Goal: Check status: Check status

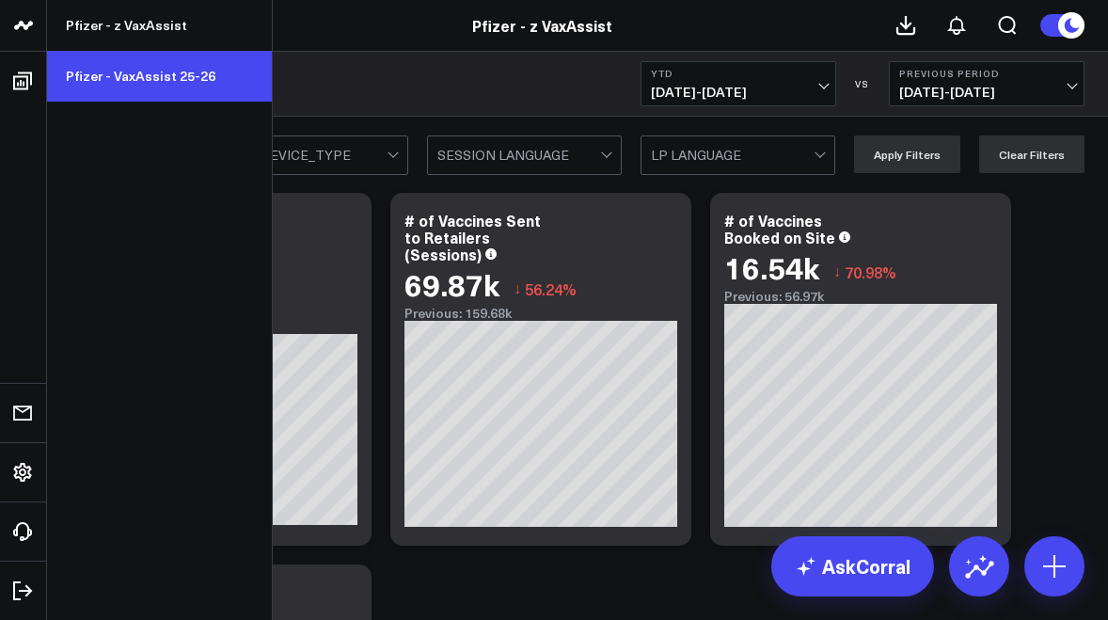
click at [128, 72] on link "Pfizer - VaxAssist 25-26" at bounding box center [159, 76] width 225 height 51
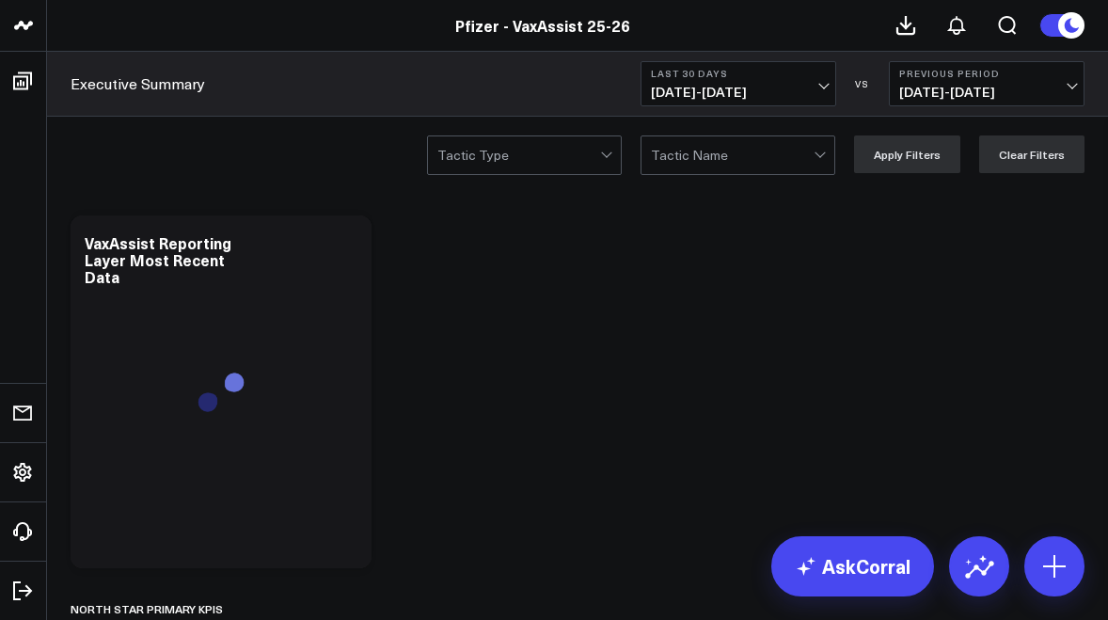
click at [685, 85] on span "[DATE] - [DATE]" at bounding box center [738, 92] width 175 height 15
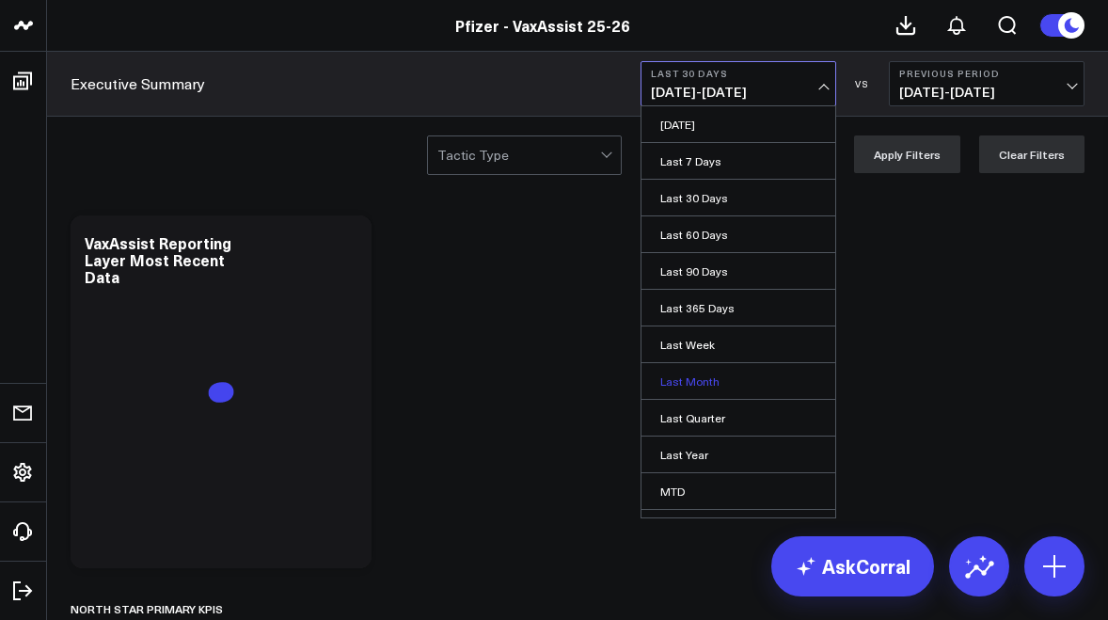
scroll to position [96, 0]
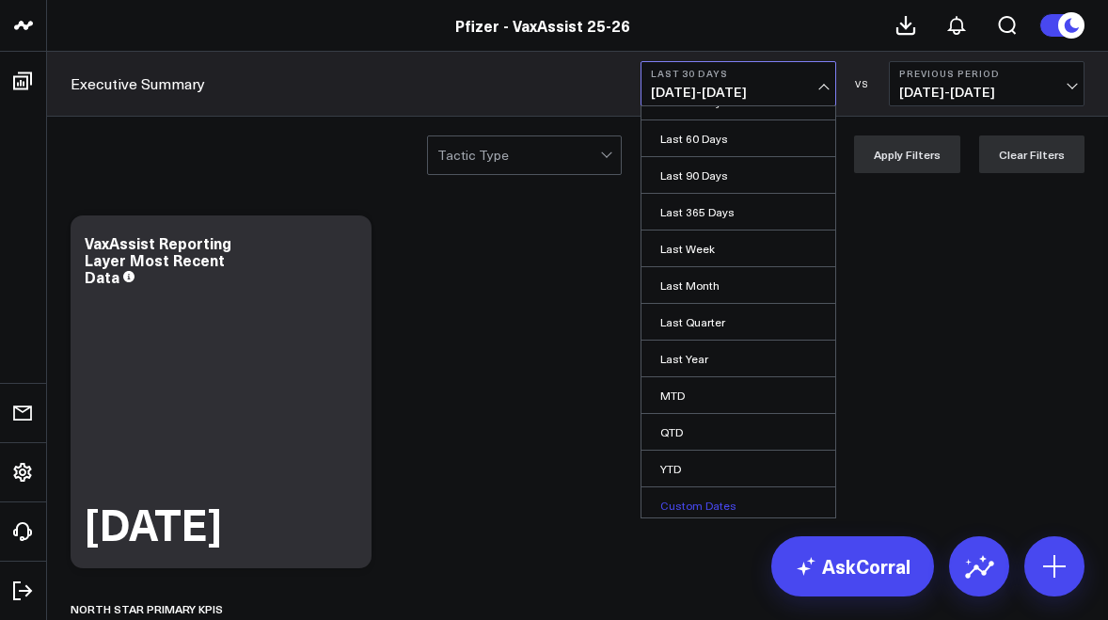
click at [692, 492] on link "Custom Dates" at bounding box center [739, 505] width 194 height 36
select select "8"
select select "2025"
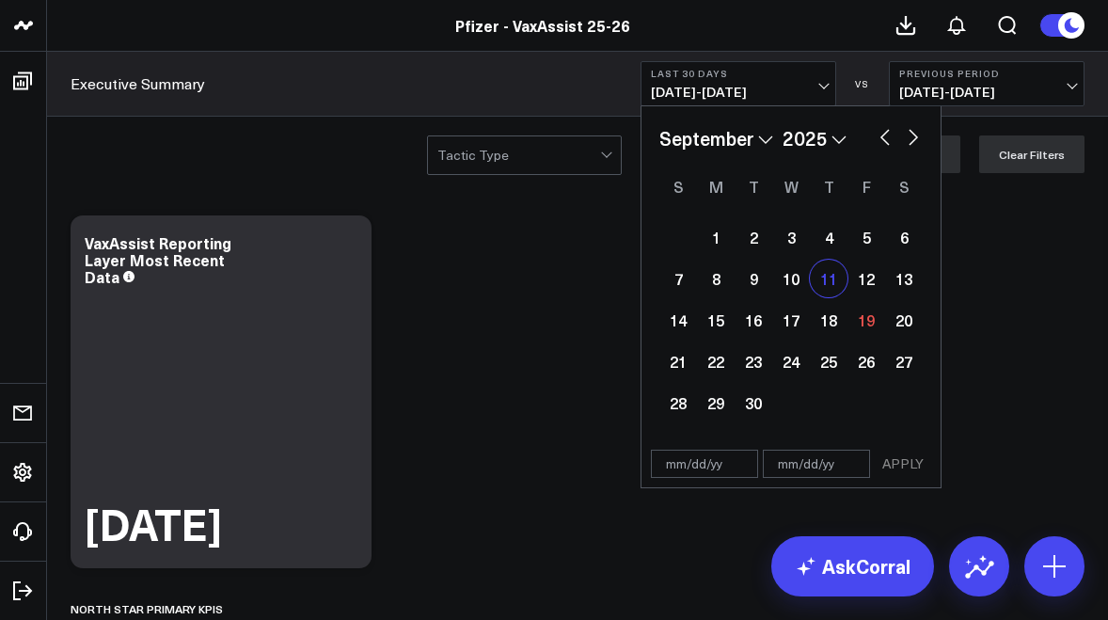
click at [832, 278] on div "11" at bounding box center [829, 279] width 38 height 38
type input "09/11/25"
select select "8"
select select "2025"
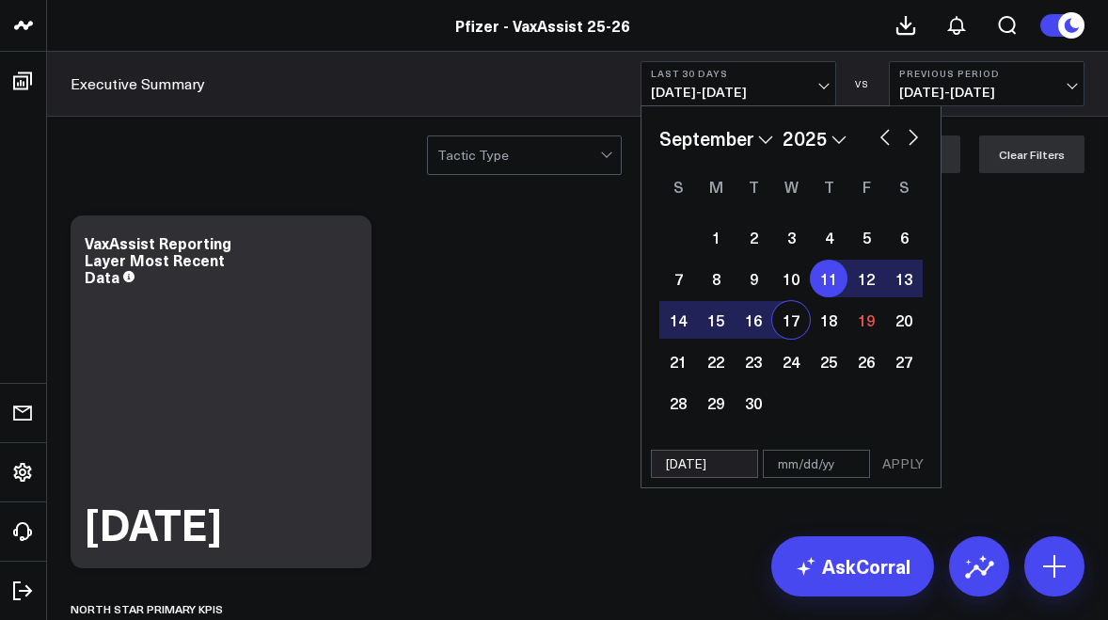
click at [794, 313] on div "17" at bounding box center [791, 320] width 38 height 38
type input "09/17/25"
select select "8"
select select "2025"
click at [905, 460] on button "APPLY" at bounding box center [903, 464] width 56 height 28
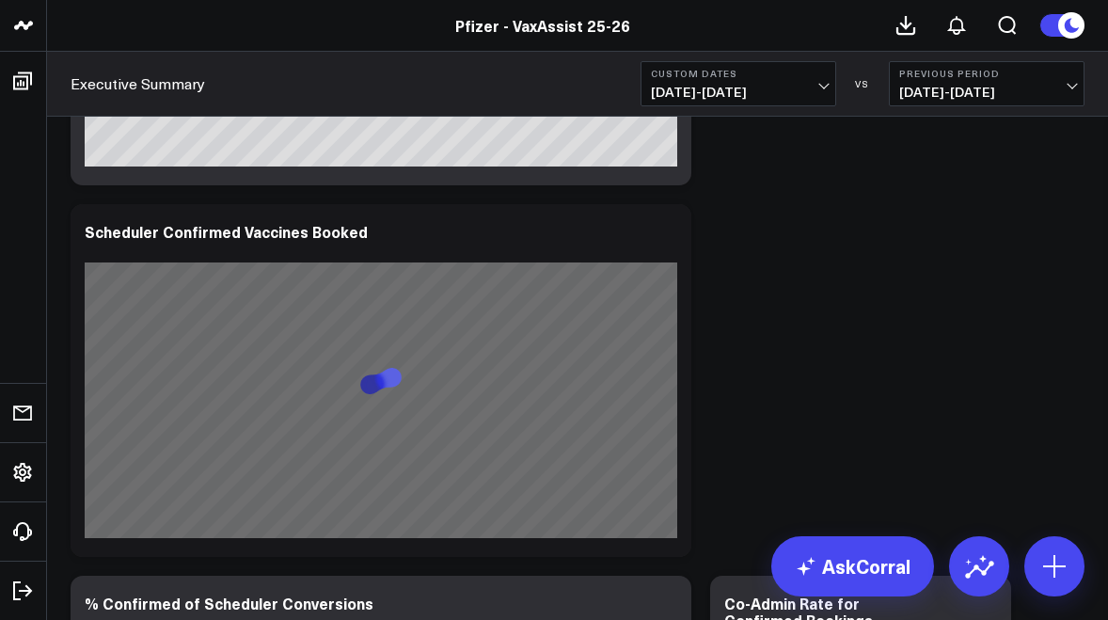
scroll to position [2346, 0]
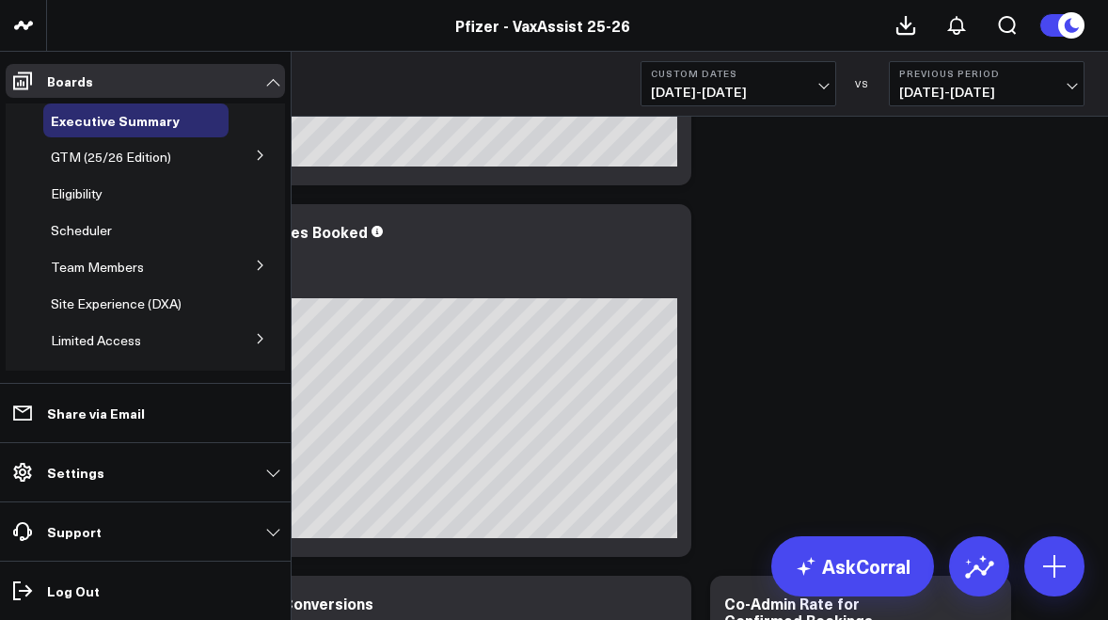
click at [255, 154] on icon at bounding box center [260, 155] width 11 height 11
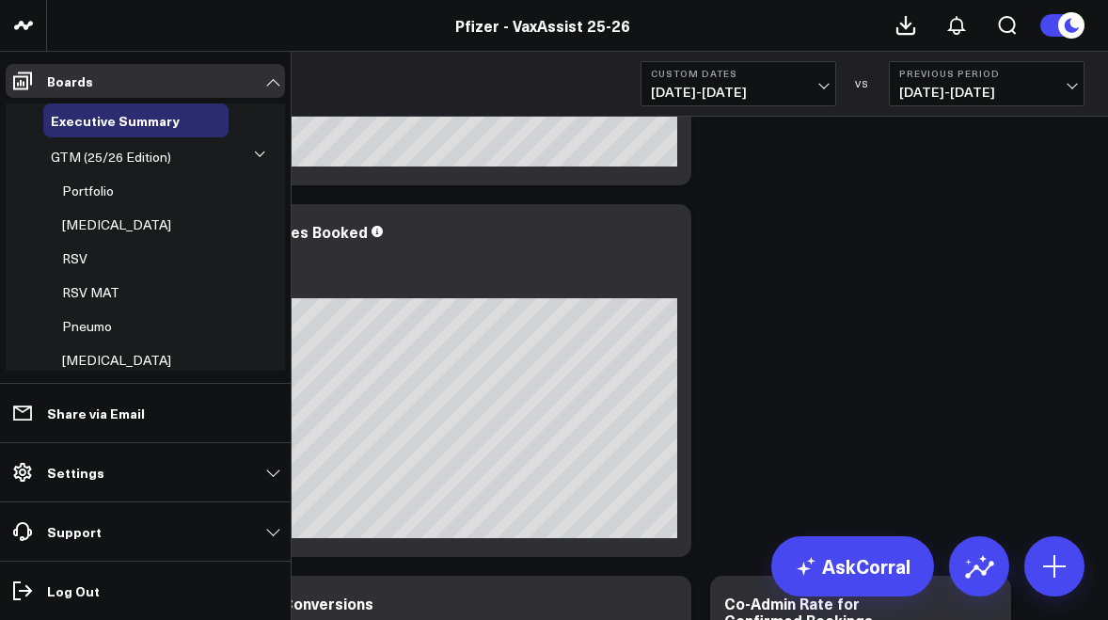
click at [254, 151] on icon at bounding box center [259, 154] width 11 height 11
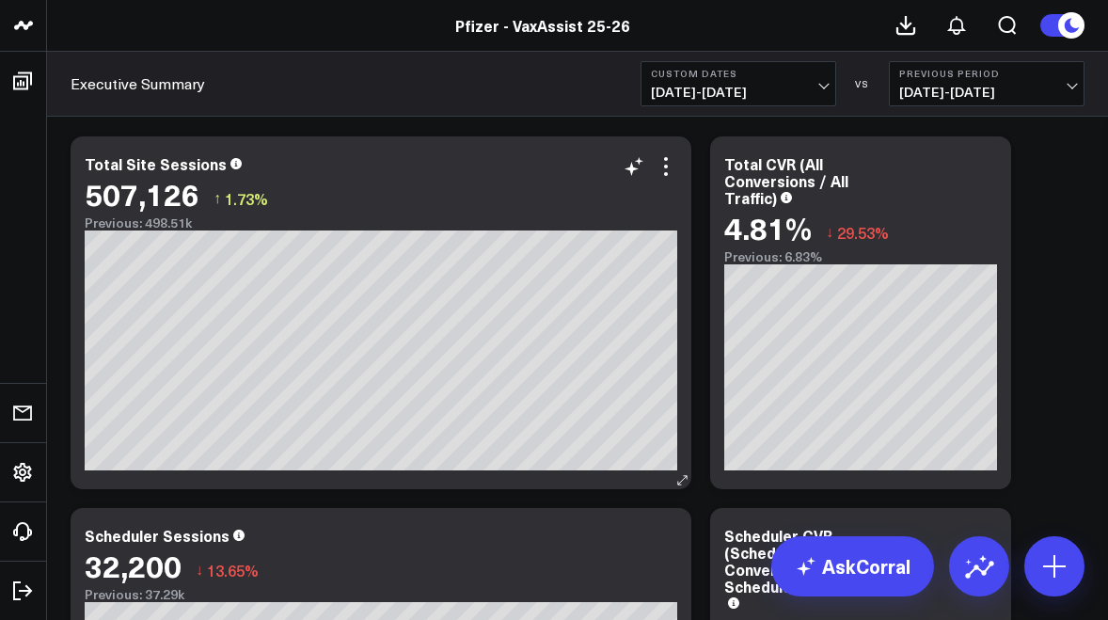
scroll to position [3208, 0]
